Goal: Navigation & Orientation: Find specific page/section

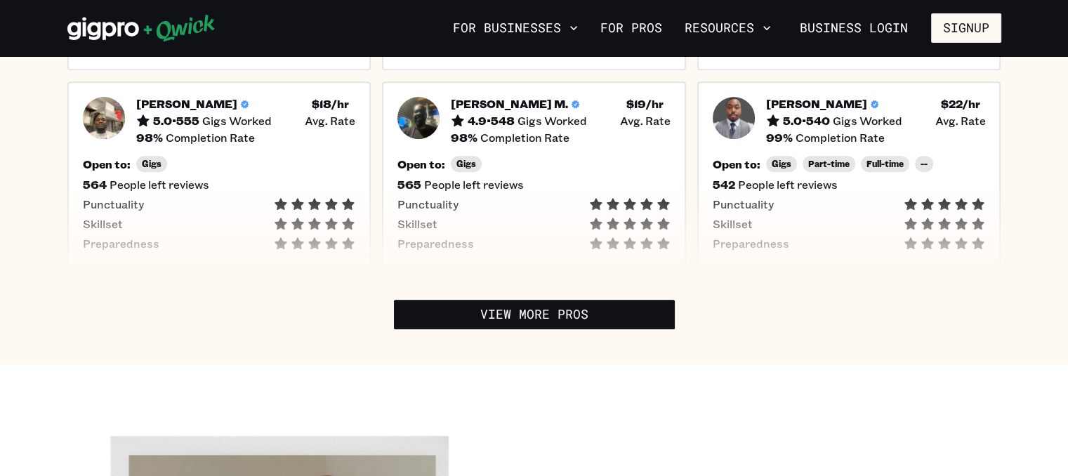
scroll to position [641, 0]
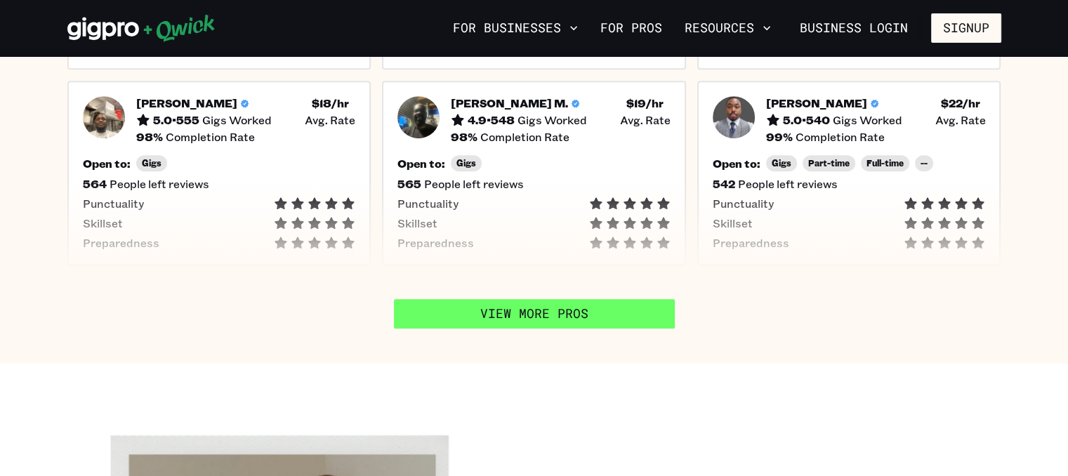
click at [607, 309] on link "View More Pros" at bounding box center [534, 314] width 281 height 30
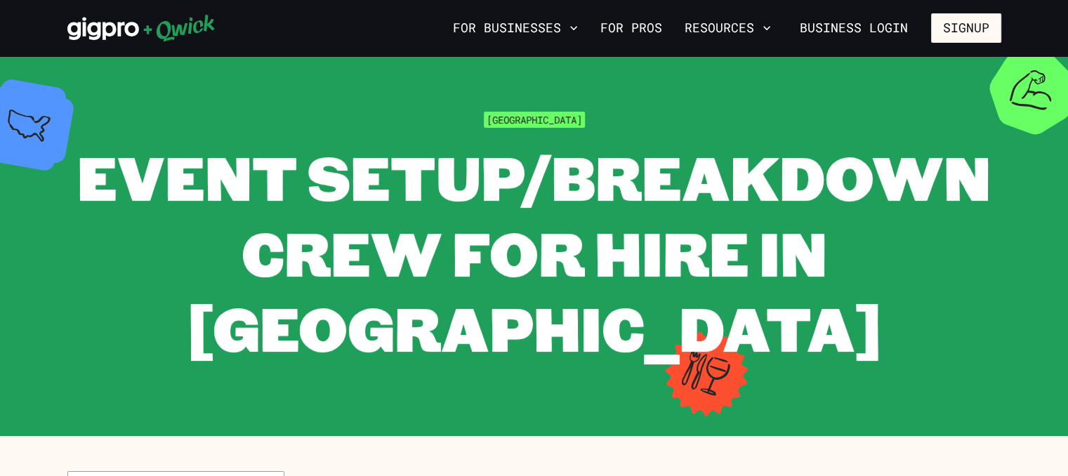
scroll to position [0, 0]
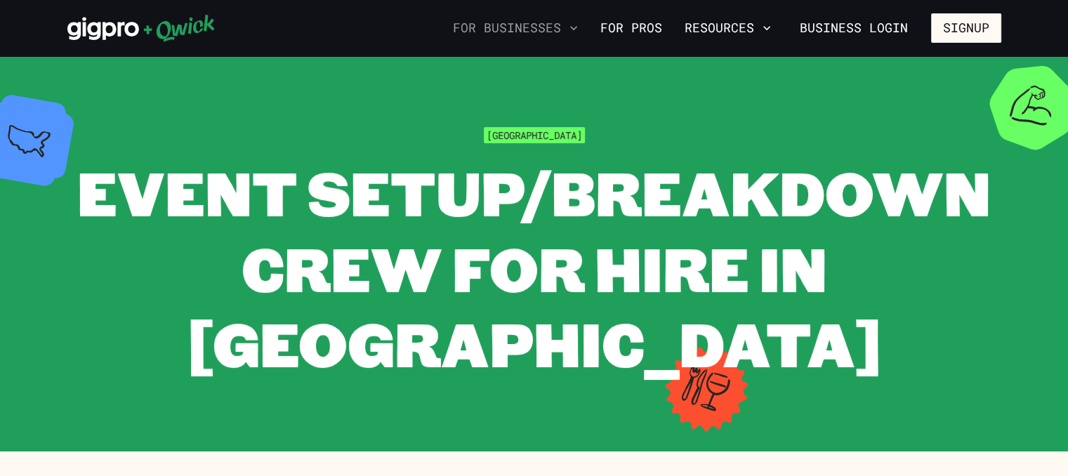
click at [556, 24] on button "For Businesses" at bounding box center [515, 28] width 136 height 24
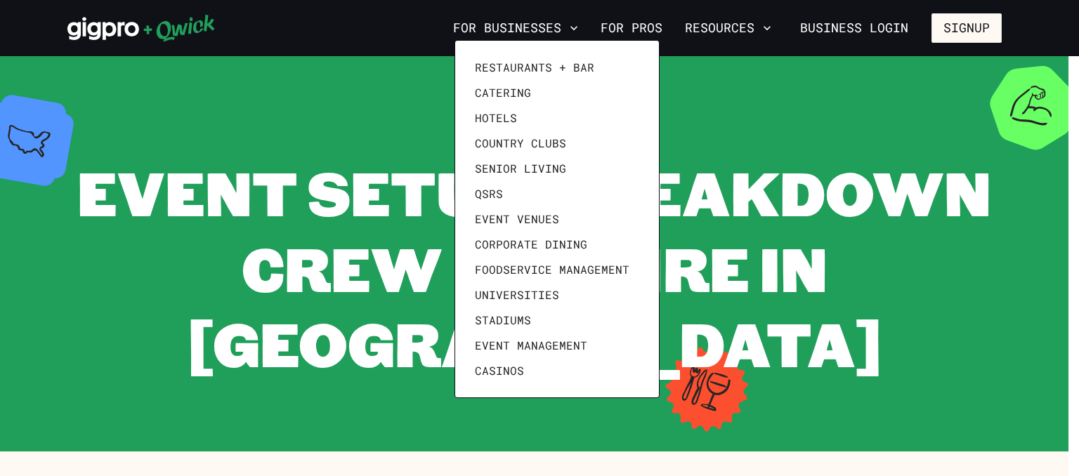
click at [737, 62] on div at bounding box center [539, 238] width 1079 height 476
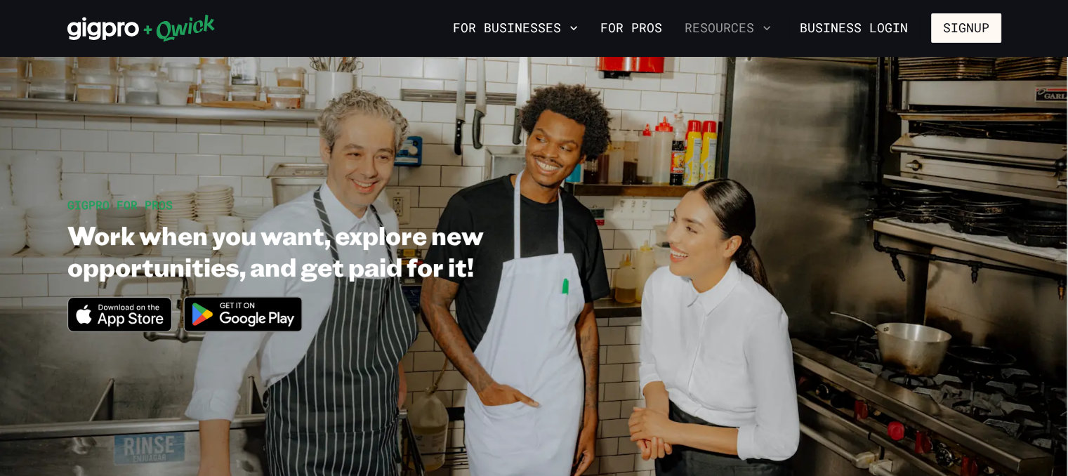
click at [728, 21] on button "Resources" at bounding box center [728, 28] width 98 height 24
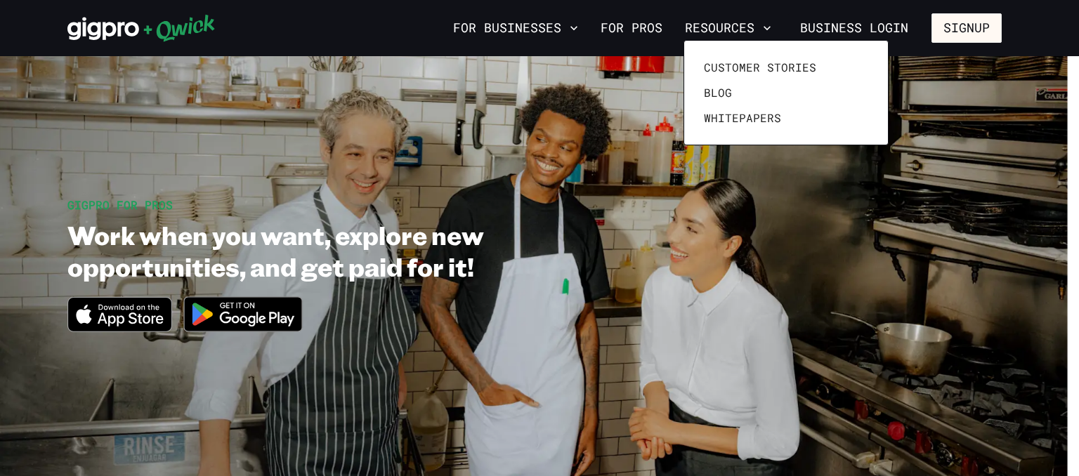
click at [750, 268] on div at bounding box center [539, 238] width 1079 height 476
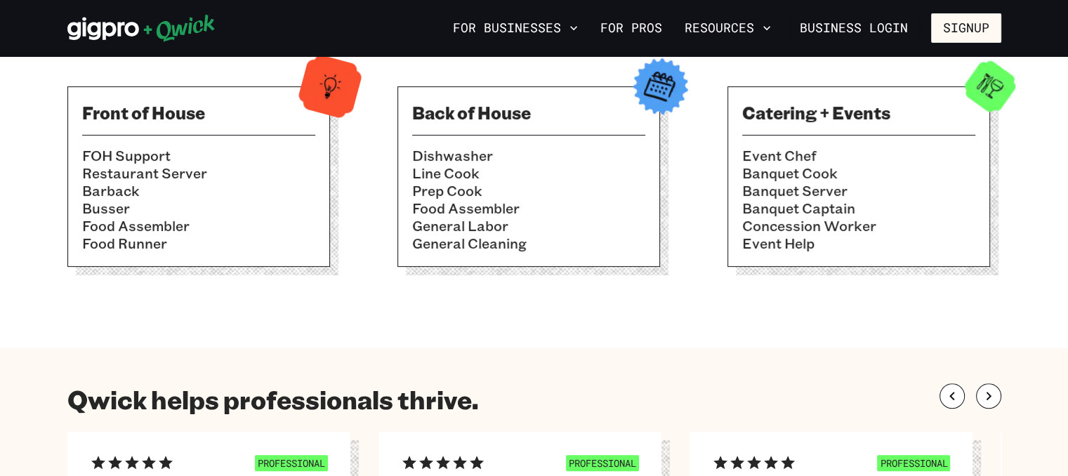
scroll to position [544, 0]
